Goal: Obtain resource: Download file/media

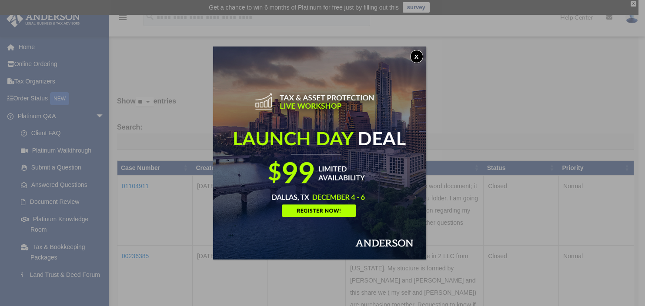
click at [420, 58] on button "x" at bounding box center [416, 56] width 13 height 13
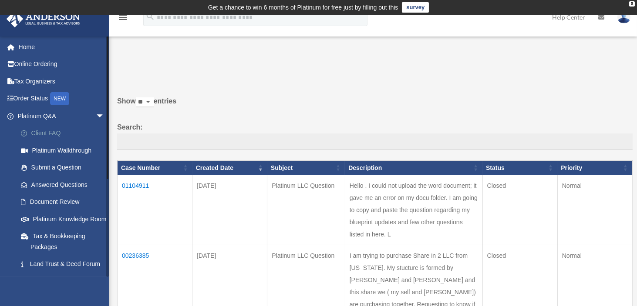
click at [50, 135] on link "Client FAQ" at bounding box center [64, 133] width 105 height 17
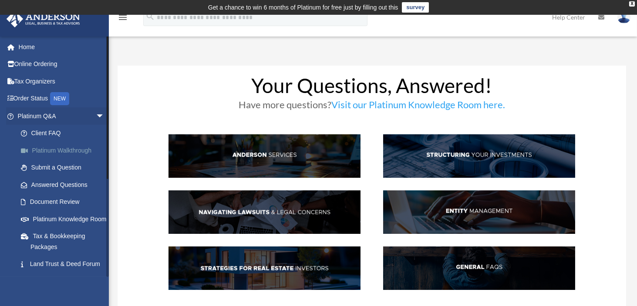
click at [54, 151] on link "Platinum Walkthrough" at bounding box center [64, 150] width 105 height 17
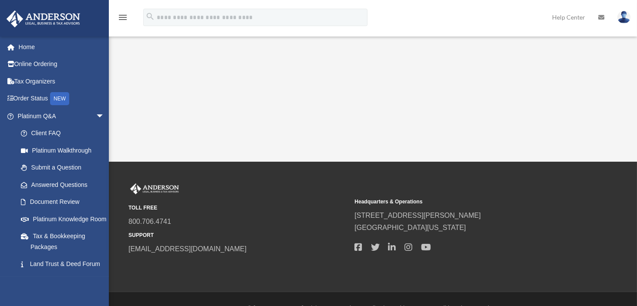
scroll to position [232, 0]
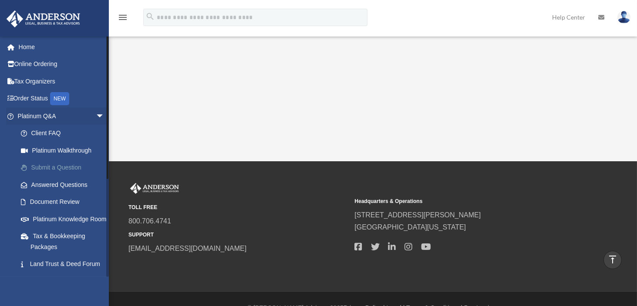
click at [49, 167] on link "Submit a Question" at bounding box center [64, 167] width 105 height 17
click at [66, 167] on link "Submit a Question" at bounding box center [64, 167] width 105 height 17
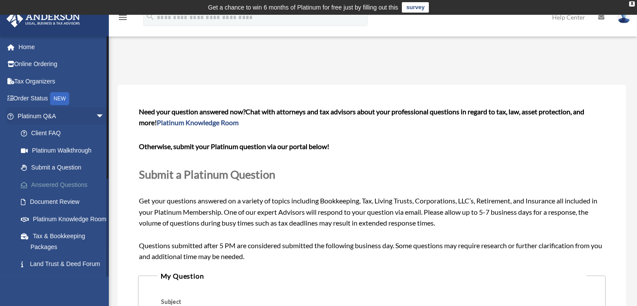
click at [70, 186] on link "Answered Questions" at bounding box center [64, 184] width 105 height 17
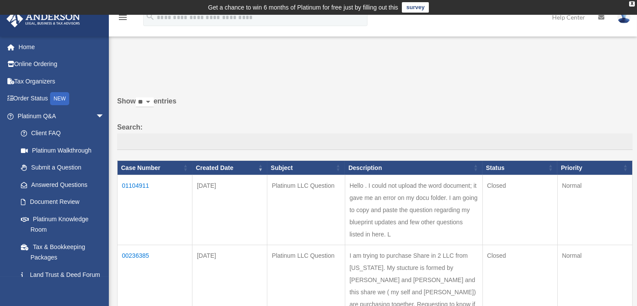
click at [135, 184] on td "01104911" at bounding box center [155, 210] width 75 height 70
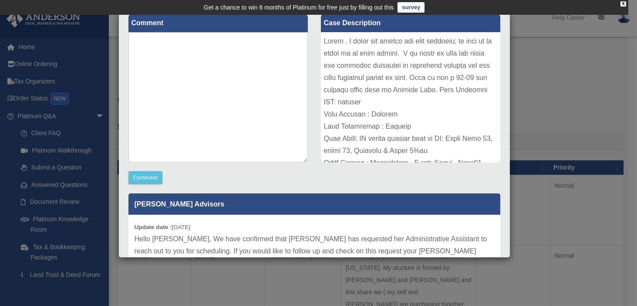
scroll to position [174, 0]
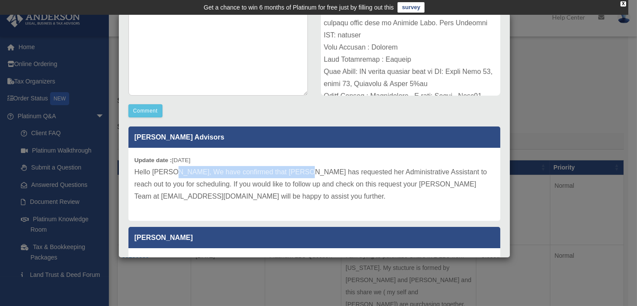
drag, startPoint x: 178, startPoint y: 171, endPoint x: 303, endPoint y: 173, distance: 124.9
click at [302, 173] on p "Hello Andy, We have confirmed that Leah has requested her Administrative Assist…" at bounding box center [314, 184] width 360 height 37
click at [307, 175] on p "Hello Andy, We have confirmed that Leah has requested her Administrative Assist…" at bounding box center [314, 184] width 360 height 37
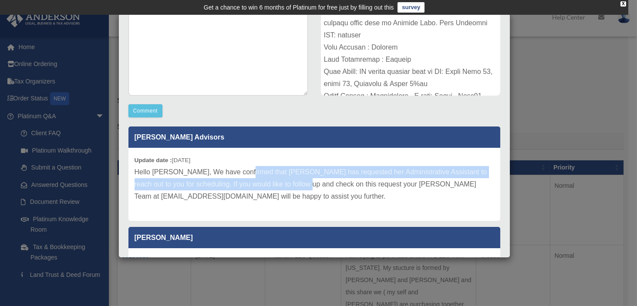
drag, startPoint x: 267, startPoint y: 175, endPoint x: 320, endPoint y: 185, distance: 53.5
click at [318, 184] on p "Hello Andy, We have confirmed that Leah has requested her Administrative Assist…" at bounding box center [314, 184] width 360 height 37
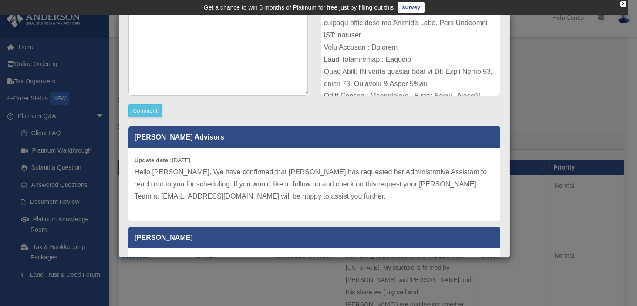
click at [340, 190] on p "Hello Andy, We have confirmed that Leah has requested her Administrative Assist…" at bounding box center [314, 184] width 360 height 37
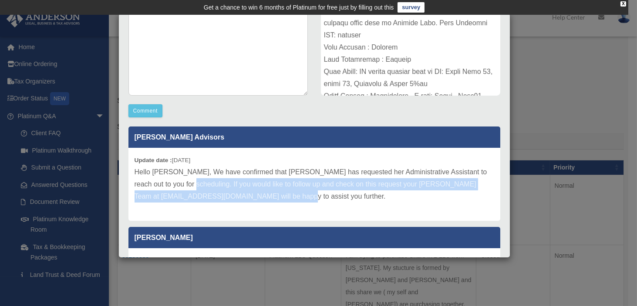
drag, startPoint x: 342, startPoint y: 194, endPoint x: 181, endPoint y: 180, distance: 161.6
click at [182, 180] on p "Hello Andy, We have confirmed that Leah has requested her Administrative Assist…" at bounding box center [314, 184] width 360 height 37
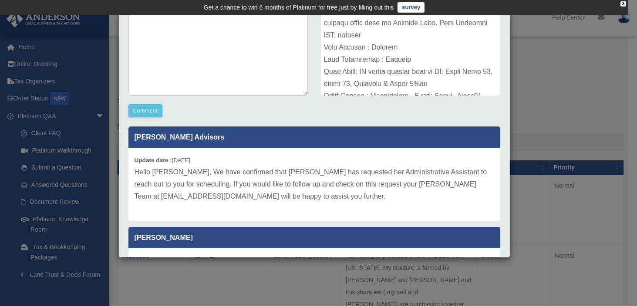
click at [177, 180] on p "Hello Andy, We have confirmed that Leah has requested her Administrative Assist…" at bounding box center [314, 184] width 360 height 37
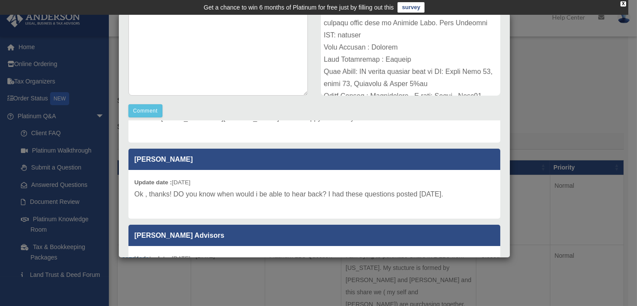
scroll to position [236, 0]
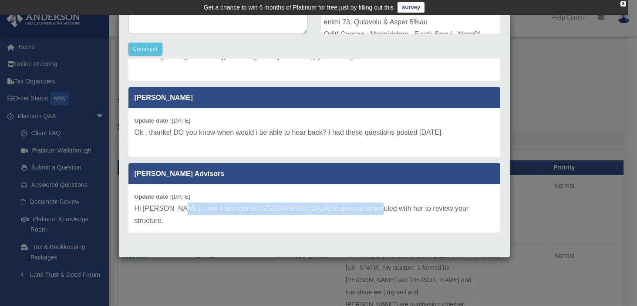
drag, startPoint x: 170, startPoint y: 207, endPoint x: 353, endPoint y: 208, distance: 182.8
click at [353, 208] on p "Hi Andy. I will reach out to Leah to get you scheduled with her to review your …" at bounding box center [314, 215] width 360 height 24
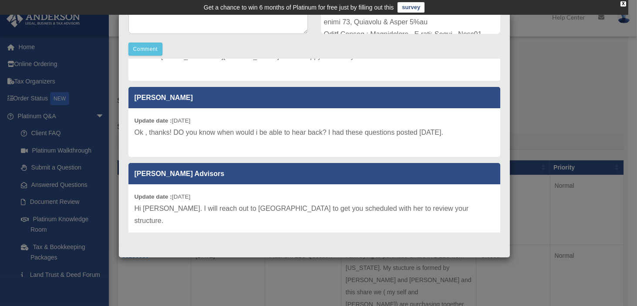
click at [363, 207] on p "Hi Andy. I will reach out to Leah to get you scheduled with her to review your …" at bounding box center [314, 215] width 360 height 24
click at [540, 78] on div "Case Detail × Platinum LLC Question Case Number 01104911 Created Date September…" at bounding box center [318, 153] width 637 height 306
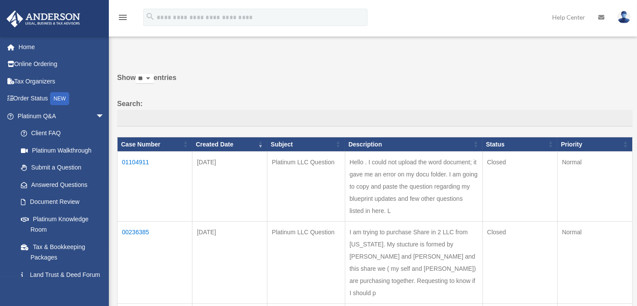
scroll to position [58, 0]
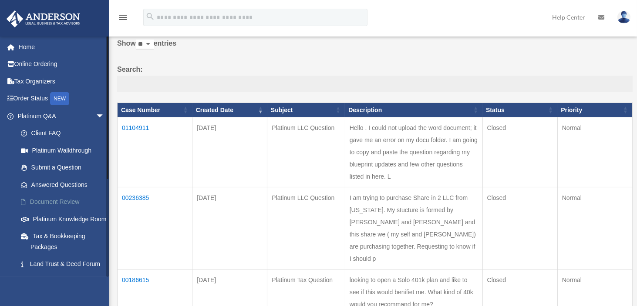
click at [66, 201] on link "Document Review" at bounding box center [64, 202] width 105 height 17
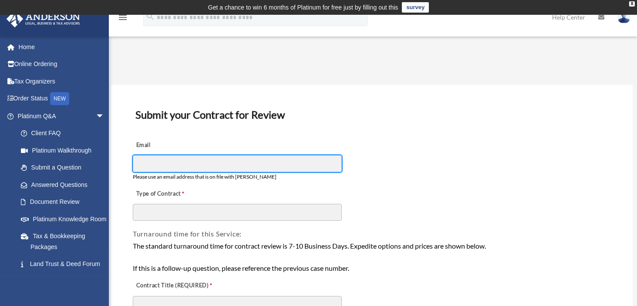
click at [186, 164] on input "Email" at bounding box center [237, 163] width 209 height 17
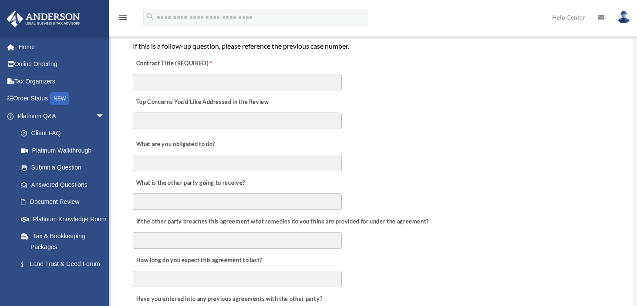
scroll to position [232, 0]
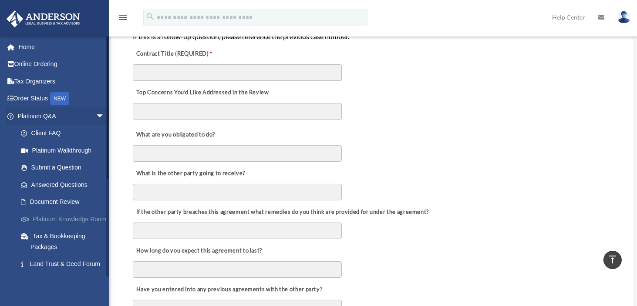
click at [61, 219] on link "Platinum Knowledge Room" at bounding box center [64, 219] width 105 height 17
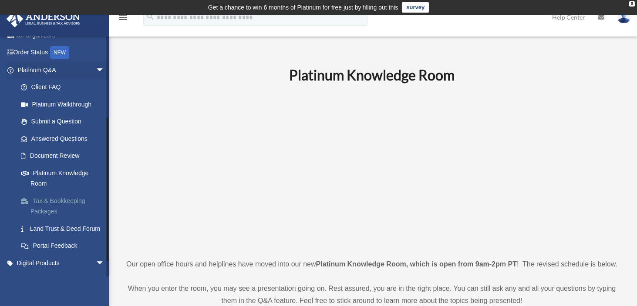
scroll to position [156, 0]
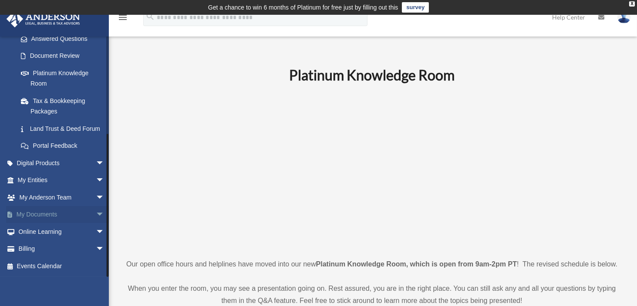
click at [45, 212] on link "My Documents arrow_drop_down" at bounding box center [61, 214] width 111 height 17
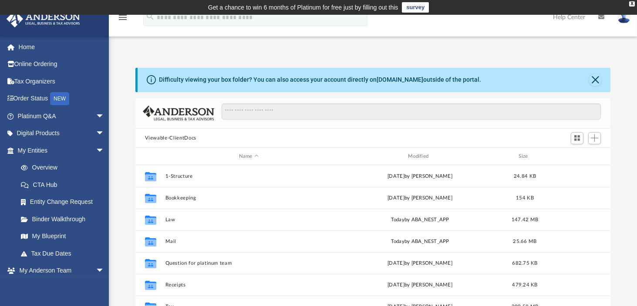
scroll to position [189, 466]
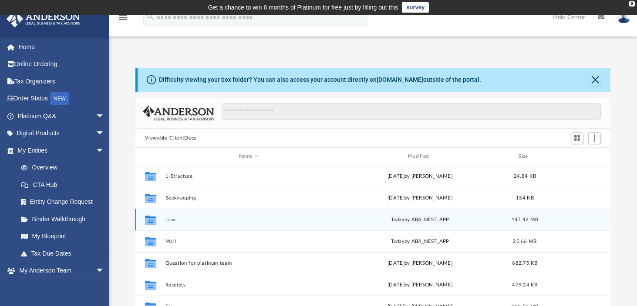
click at [166, 219] on button "Law" at bounding box center [248, 220] width 167 height 6
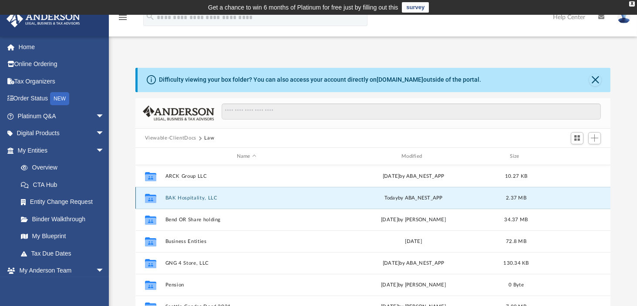
click at [190, 198] on button "BAK Hospitality, LLC" at bounding box center [246, 198] width 163 height 6
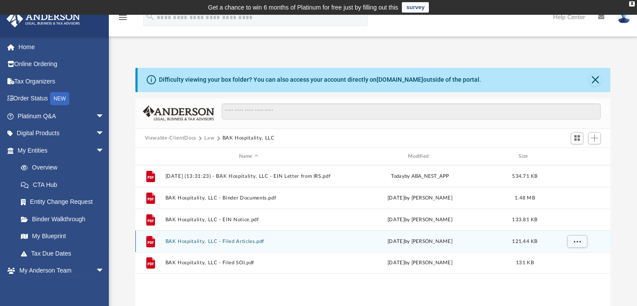
click at [192, 241] on button "BAK Hospitality, LLC - Filed Articles.pdf" at bounding box center [248, 242] width 167 height 6
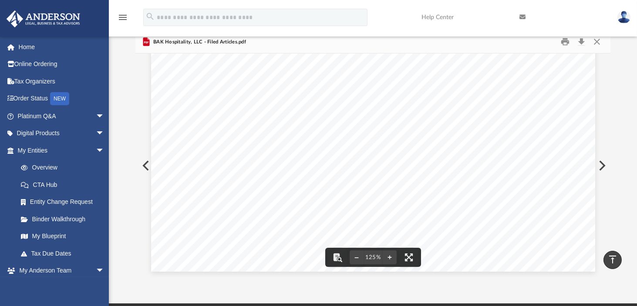
scroll to position [0, 0]
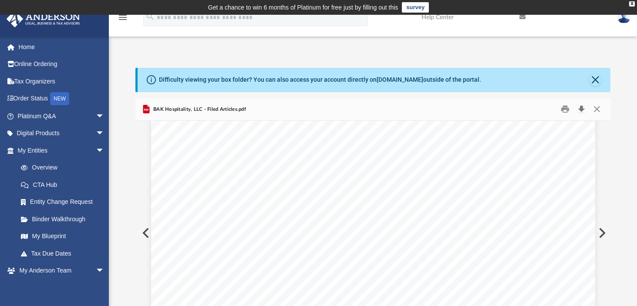
click at [579, 109] on button "Download" at bounding box center [581, 109] width 16 height 13
click at [592, 82] on button "Close" at bounding box center [595, 80] width 12 height 12
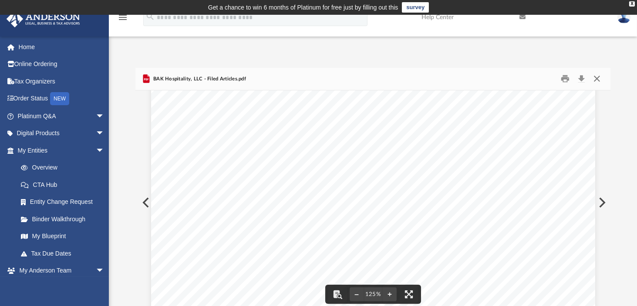
click at [594, 81] on button "Close" at bounding box center [597, 78] width 16 height 13
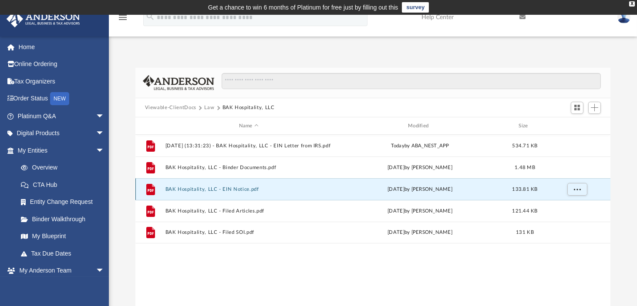
click at [244, 190] on button "BAK Hospitality, LLC - EIN Notice.pdf" at bounding box center [248, 190] width 167 height 6
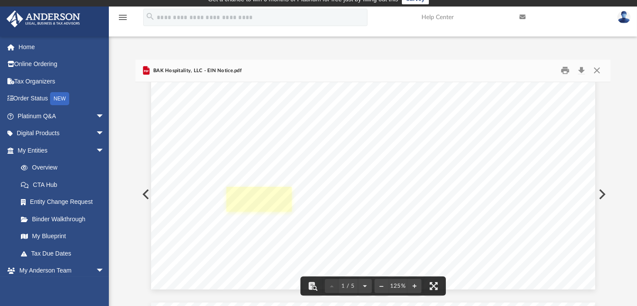
scroll to position [406, 0]
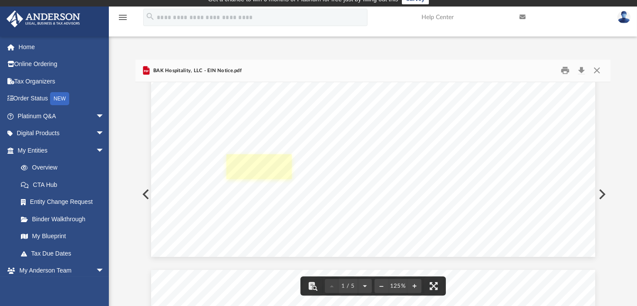
click at [252, 163] on link "Page 1" at bounding box center [258, 167] width 65 height 25
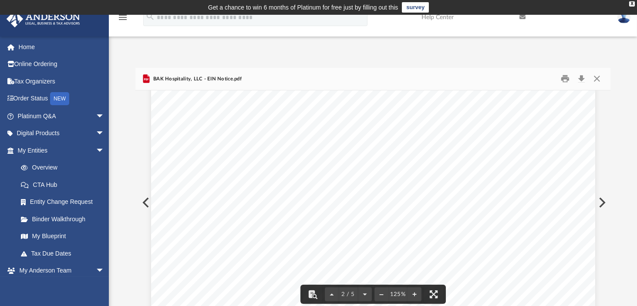
scroll to position [812, 0]
drag, startPoint x: 244, startPoint y: 168, endPoint x: 291, endPoint y: 171, distance: 47.1
click at [262, 168] on span "Limited Liability Company (LLC) Information" at bounding box center [332, 167] width 213 height 11
click at [319, 175] on div "The EIN Details EIN assigned 39-4245754 Legal name BAK HOSPITALITY LLC The conf…" at bounding box center [373, 159] width 444 height 575
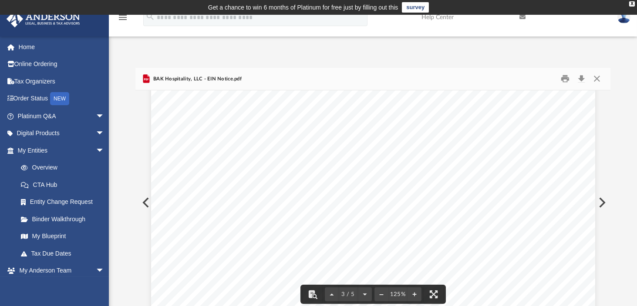
drag, startPoint x: 608, startPoint y: 193, endPoint x: 595, endPoint y: 207, distance: 18.8
click at [609, 207] on button "Preview" at bounding box center [600, 203] width 19 height 24
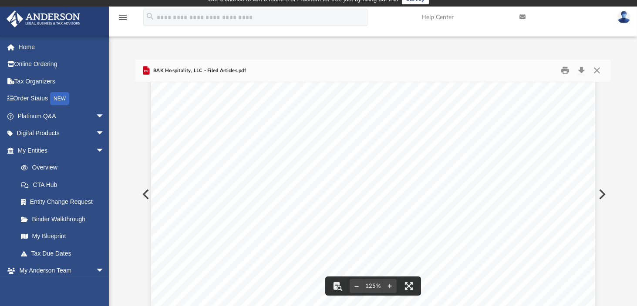
scroll to position [363, 0]
click at [596, 70] on button "Close" at bounding box center [597, 70] width 16 height 13
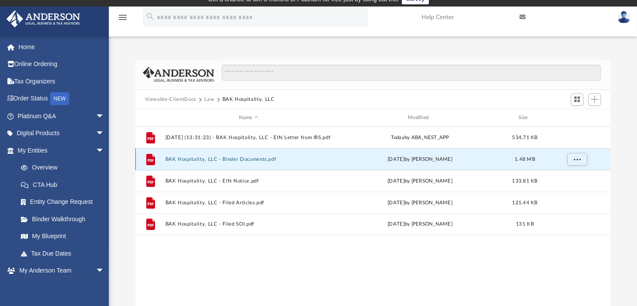
click at [215, 158] on button "BAK Hospitality, LLC - Binder Documents.pdf" at bounding box center [248, 160] width 167 height 6
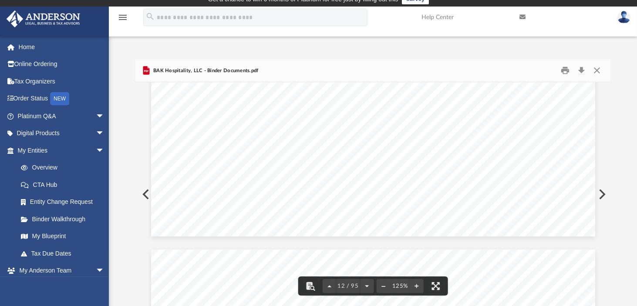
scroll to position [6789, 0]
click at [596, 71] on button "Close" at bounding box center [597, 70] width 16 height 13
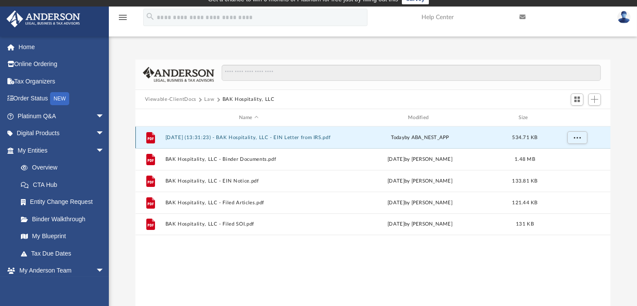
click at [266, 137] on button "2025.09.23 (13:31:23) - BAK Hospitality, LLC - EIN Letter from IRS.pdf" at bounding box center [248, 138] width 167 height 6
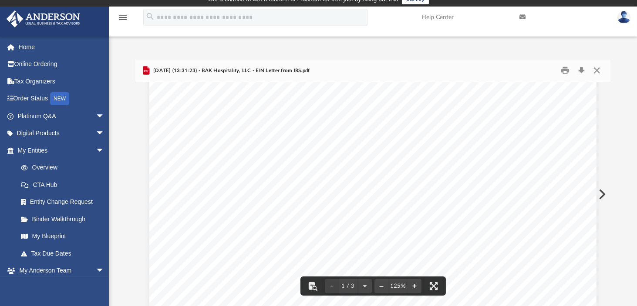
scroll to position [0, 0]
click at [579, 70] on button "Download" at bounding box center [581, 70] width 16 height 13
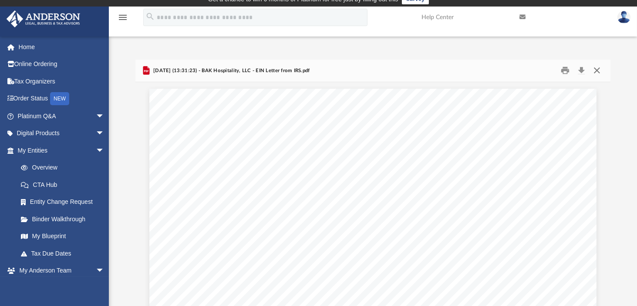
click at [598, 69] on button "Close" at bounding box center [597, 70] width 16 height 13
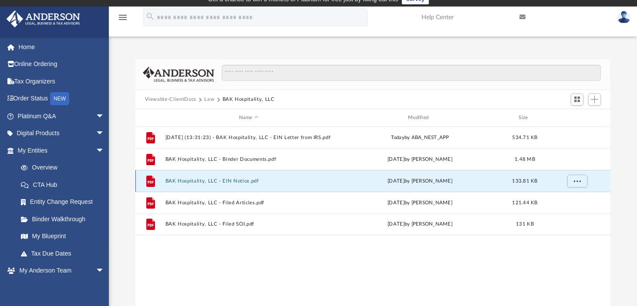
click at [212, 181] on button "BAK Hospitality, LLC - EIN Notice.pdf" at bounding box center [248, 181] width 167 height 6
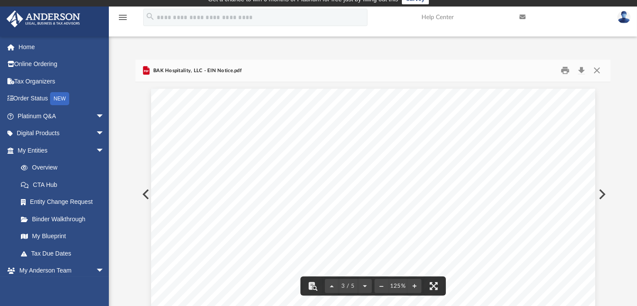
scroll to position [1175, 0]
click at [581, 69] on button "Download" at bounding box center [581, 70] width 16 height 13
